Goal: Transaction & Acquisition: Purchase product/service

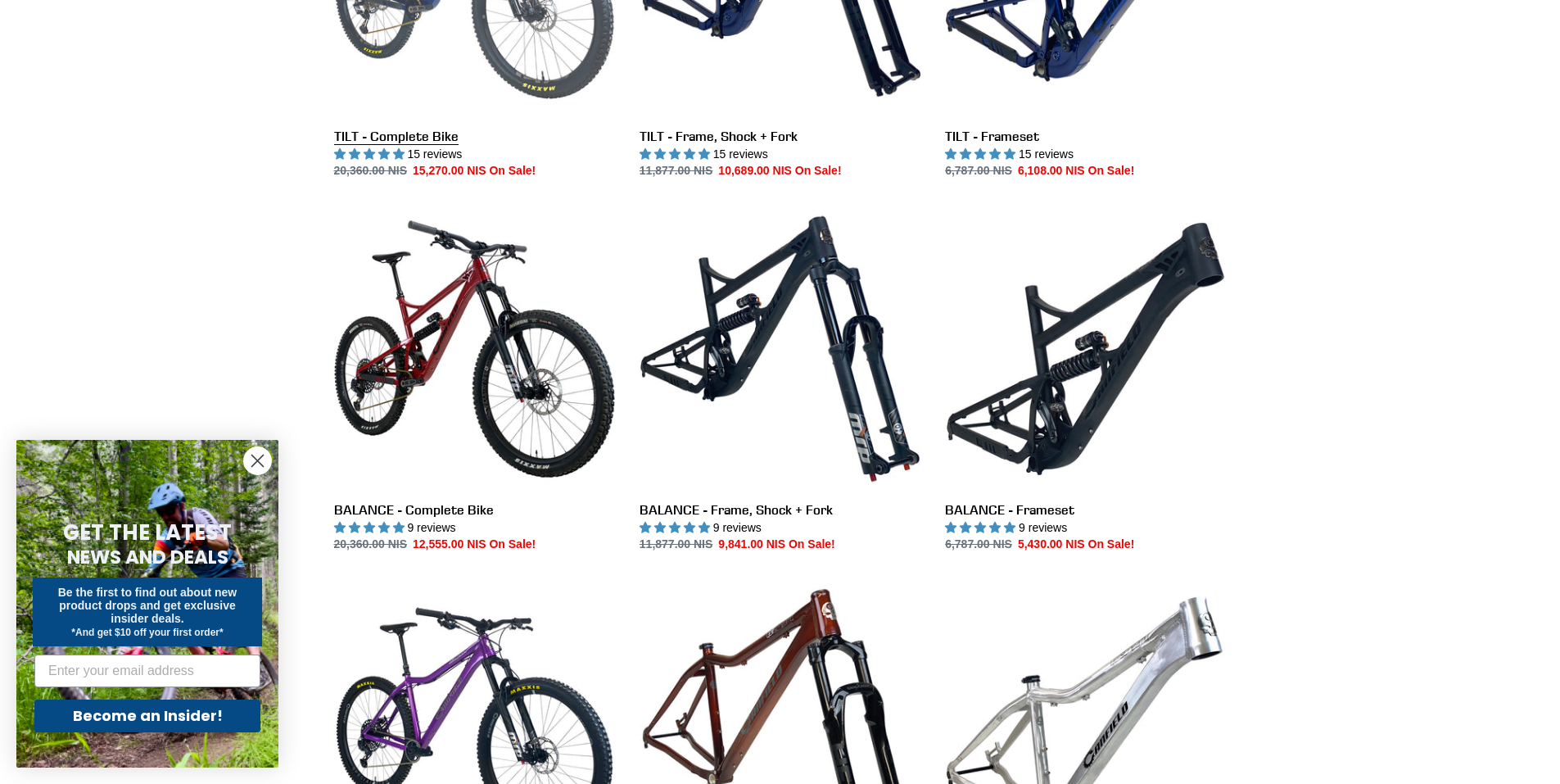
scroll to position [655, 0]
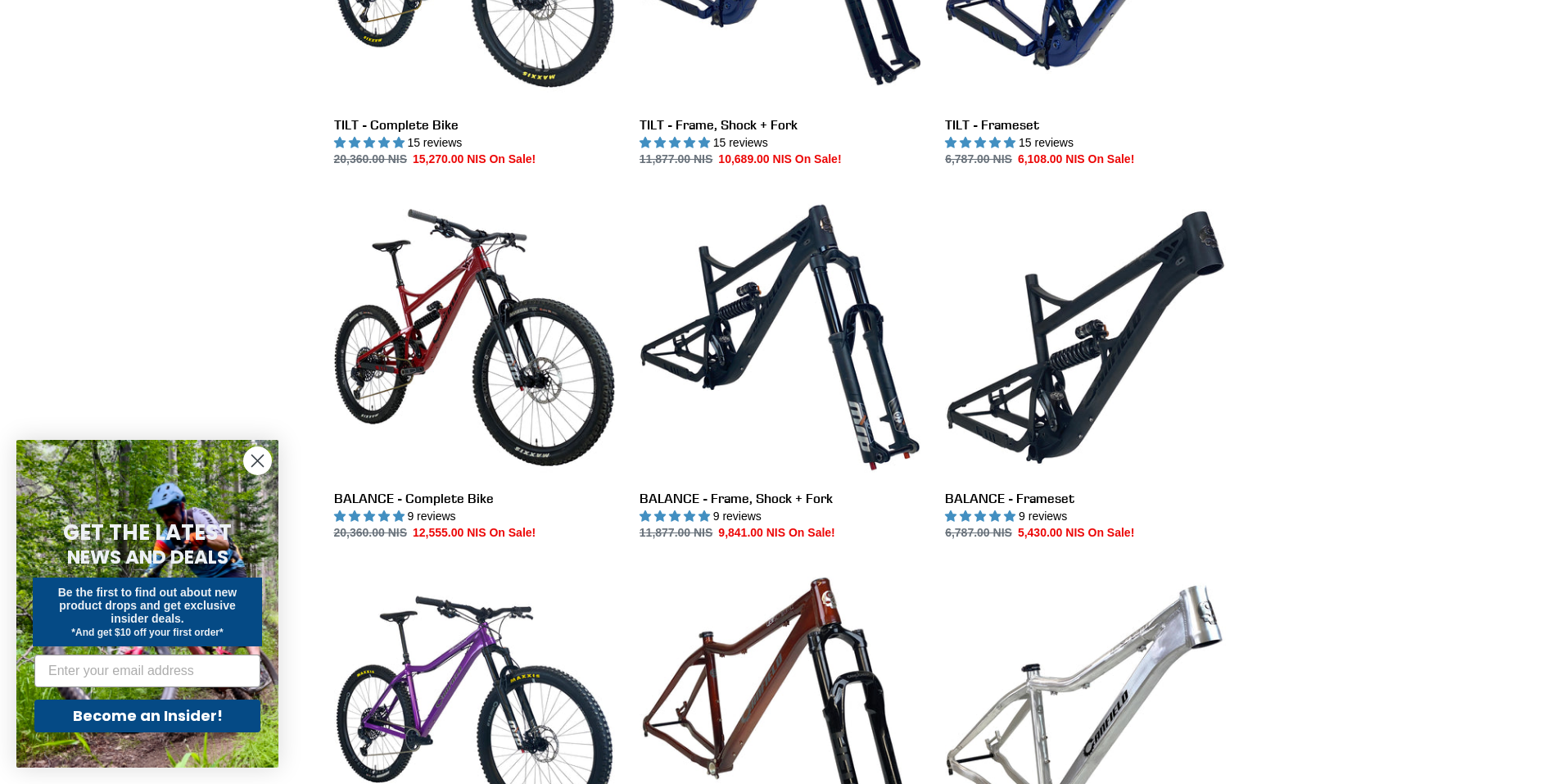
click at [259, 464] on circle "Close dialog" at bounding box center [257, 460] width 27 height 27
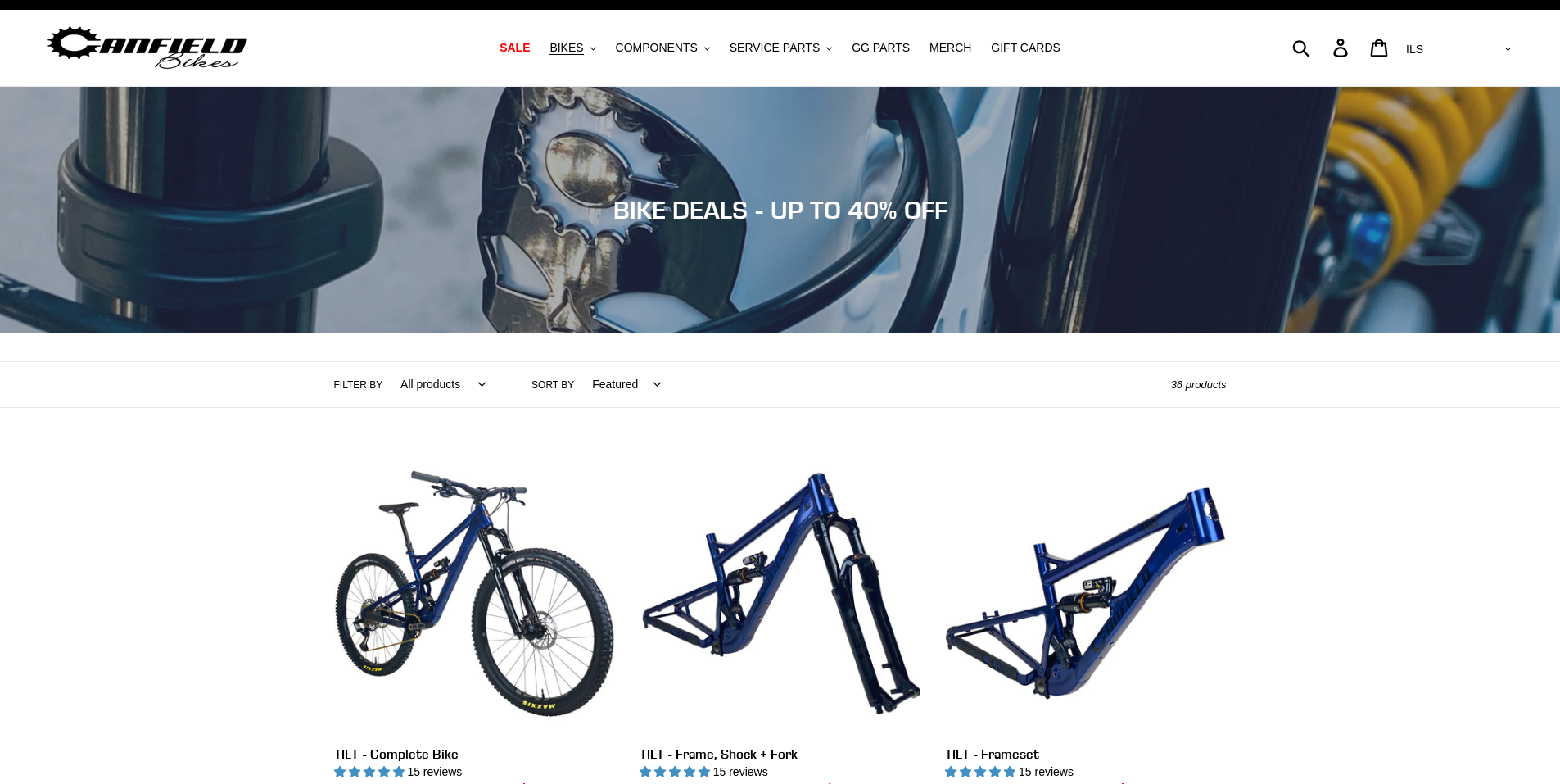
scroll to position [0, 0]
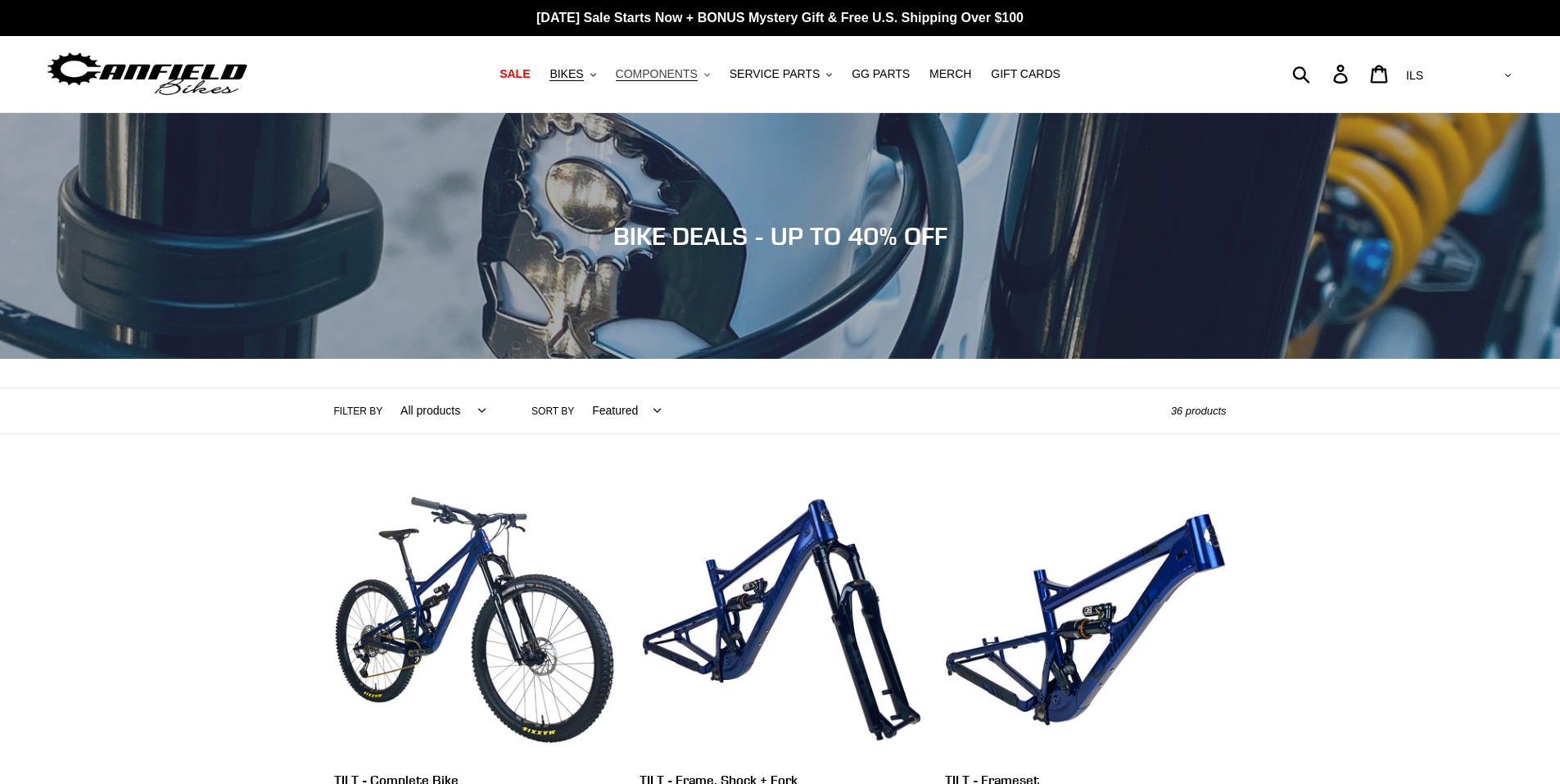
click at [675, 70] on span "COMPONENTS" at bounding box center [656, 74] width 81 height 14
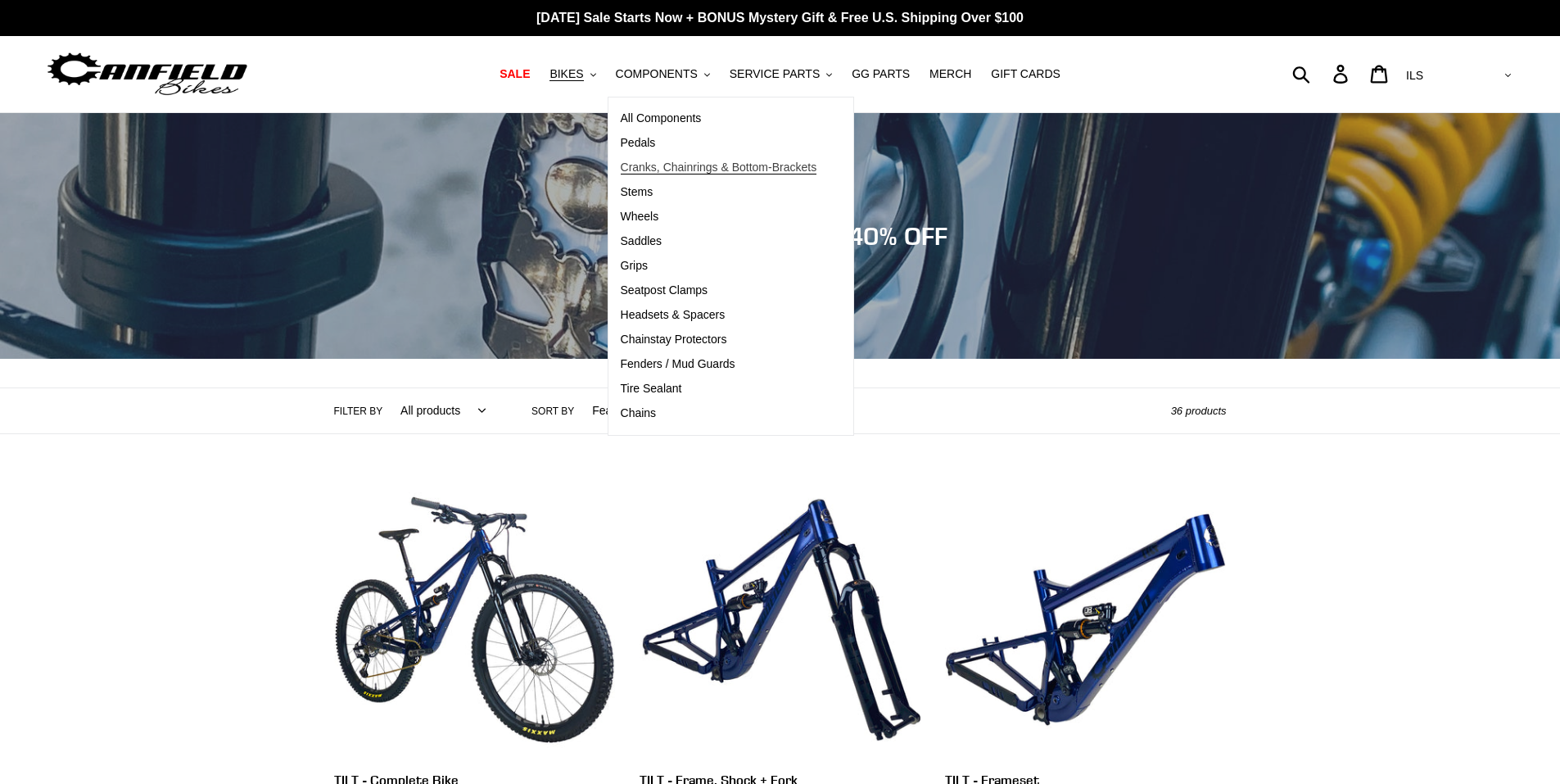
click at [693, 170] on span "Cranks, Chainrings & Bottom-Brackets" at bounding box center [719, 167] width 196 height 14
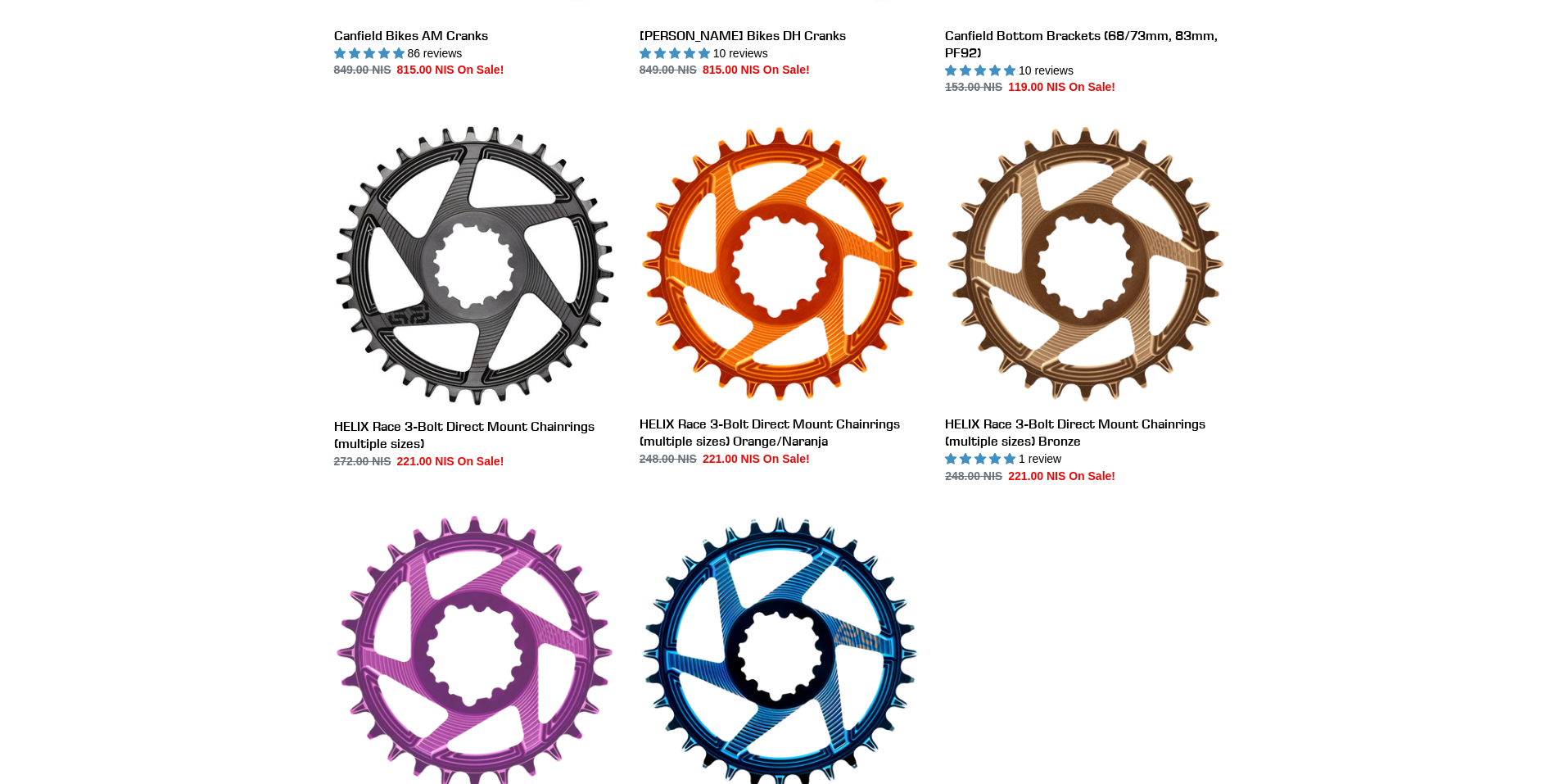
scroll to position [819, 0]
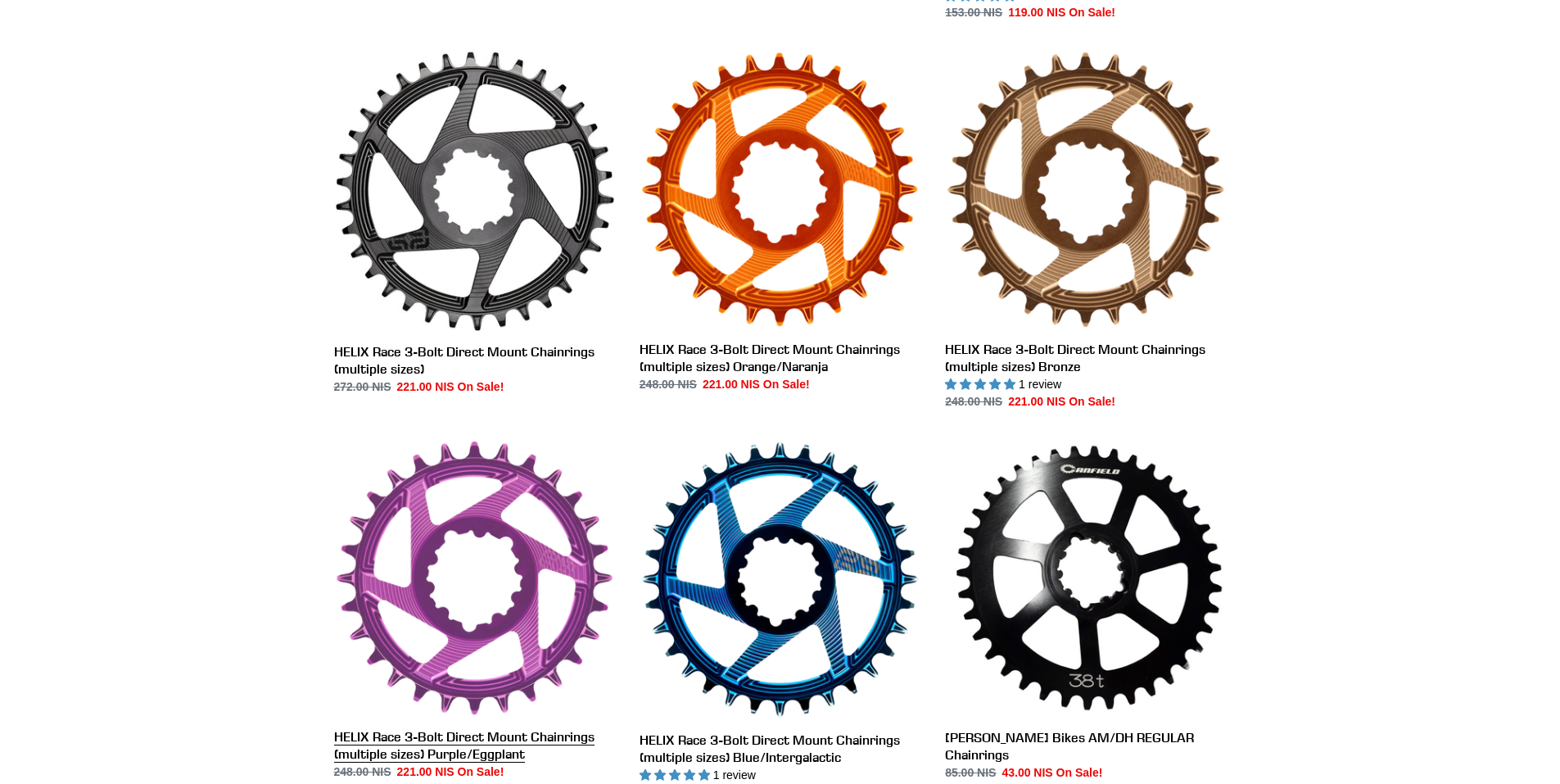
click at [493, 504] on link "HELIX Race 3-Bolt Direct Mount Chainrings (multiple sizes) Purple/Eggplant" at bounding box center [474, 609] width 281 height 342
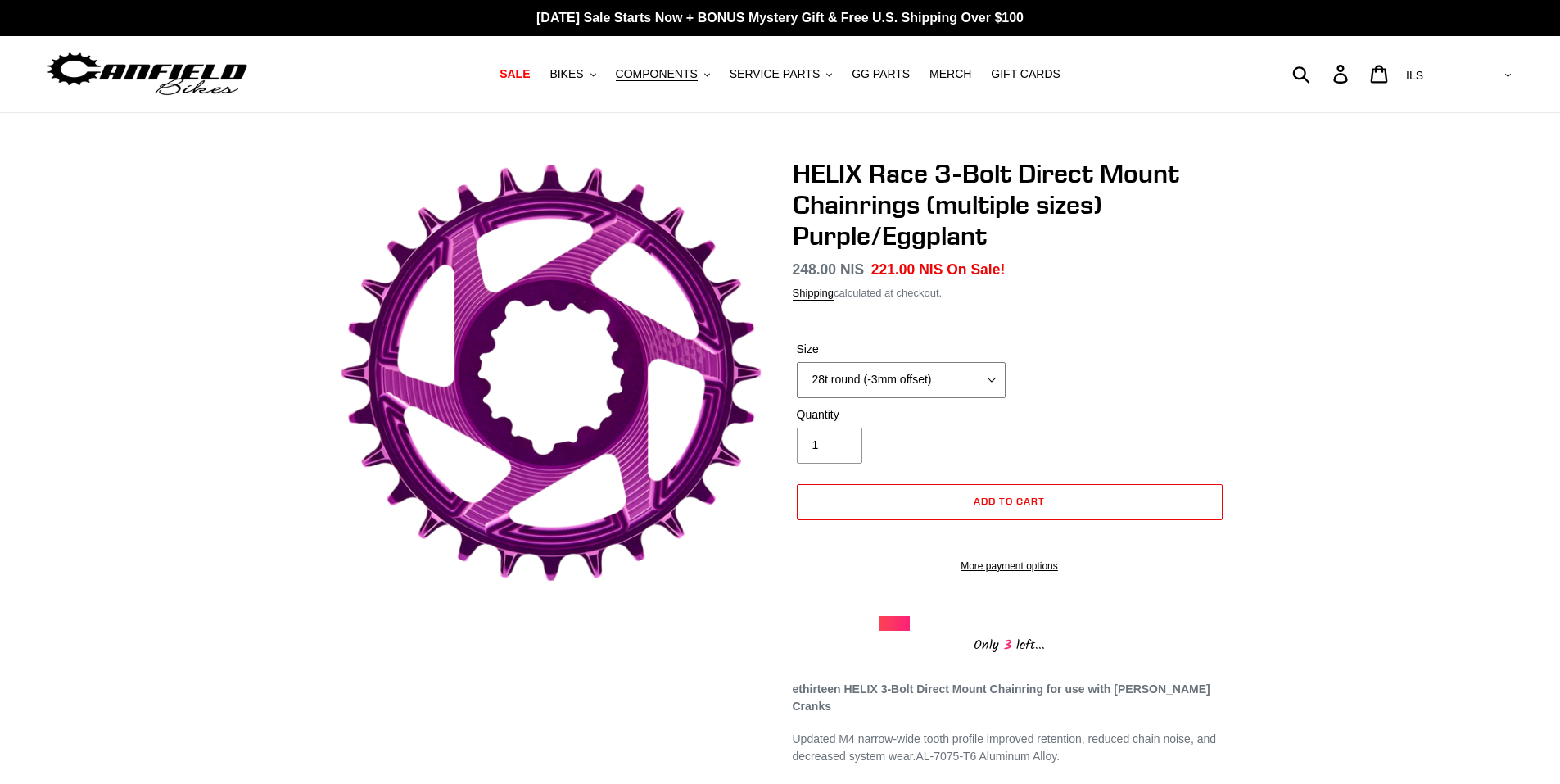
click at [993, 377] on select "28t round (-3mm offset) 30t round (-3mm offset) 32t round (-3mm offset) 34t rou…" at bounding box center [902, 380] width 209 height 36
